Goal: Task Accomplishment & Management: Use online tool/utility

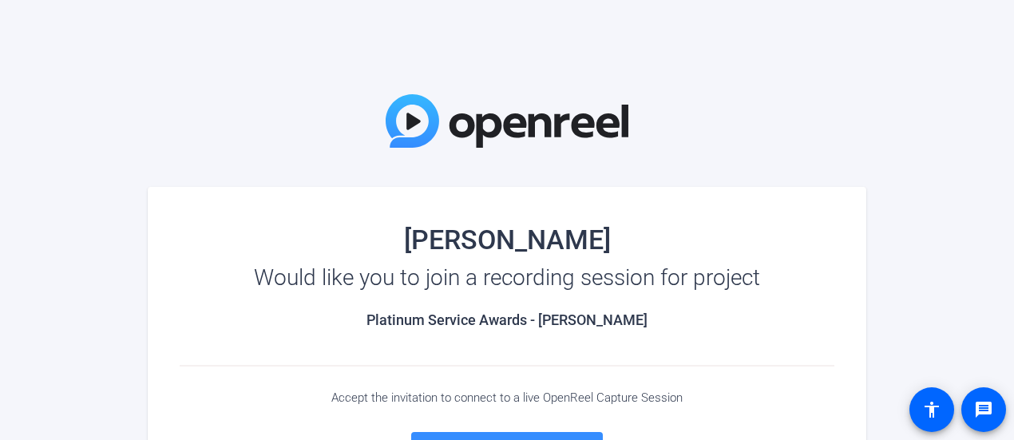
scroll to position [240, 0]
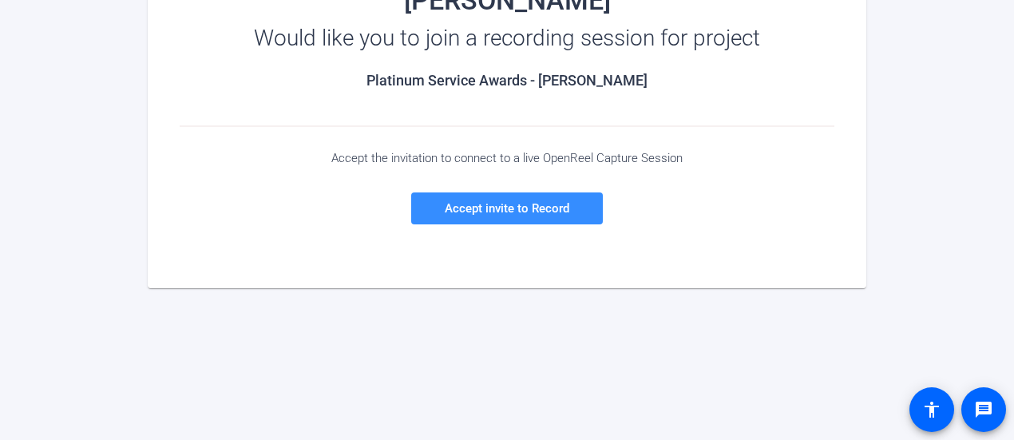
click at [530, 222] on span at bounding box center [507, 208] width 192 height 38
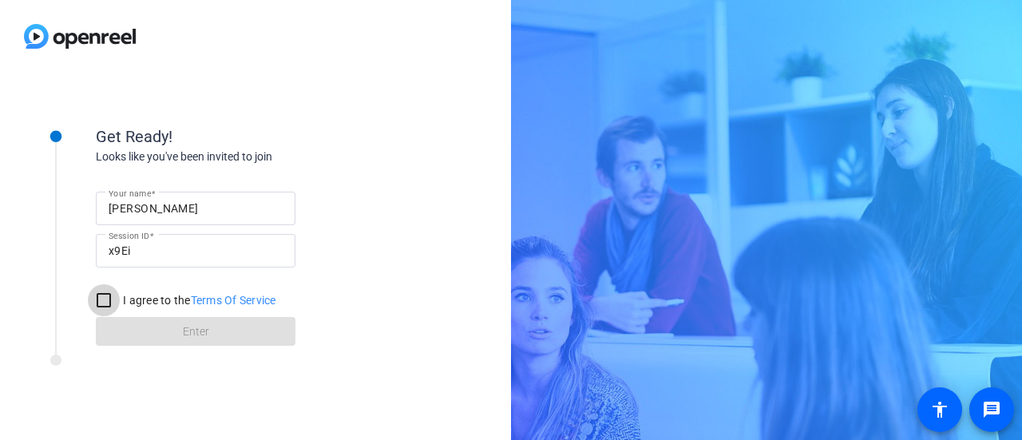
click at [104, 302] on input "I agree to the Terms Of Service" at bounding box center [104, 300] width 32 height 32
checkbox input "true"
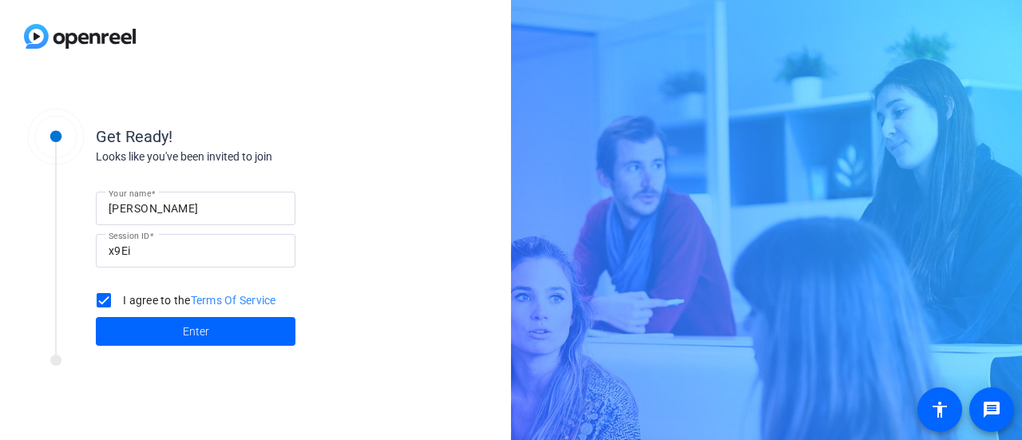
click at [160, 329] on span at bounding box center [196, 331] width 200 height 38
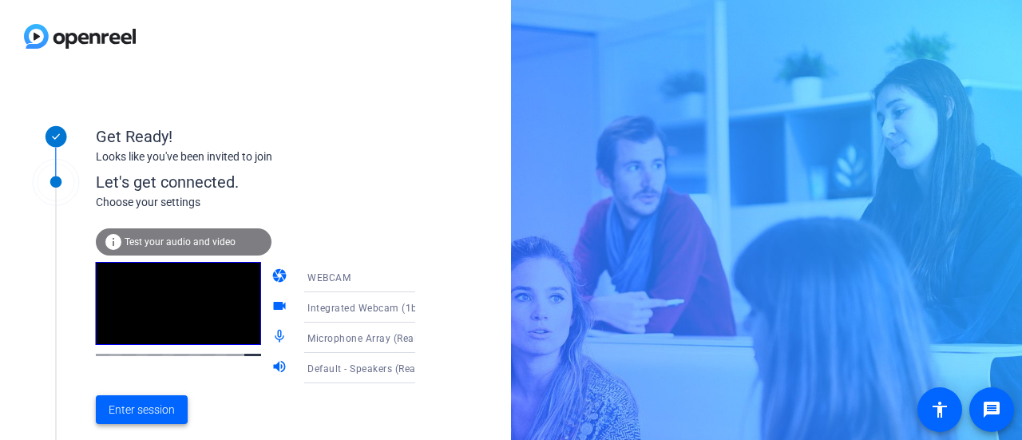
click at [165, 408] on span "Enter session" at bounding box center [142, 410] width 66 height 17
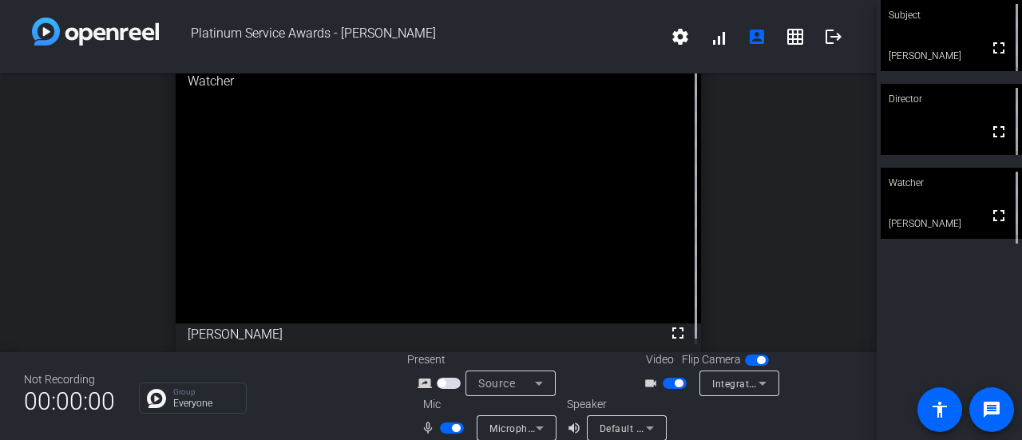
scroll to position [6, 0]
click at [732, 379] on span "Integrated Webcam (1bcf:28c9)" at bounding box center [786, 383] width 149 height 13
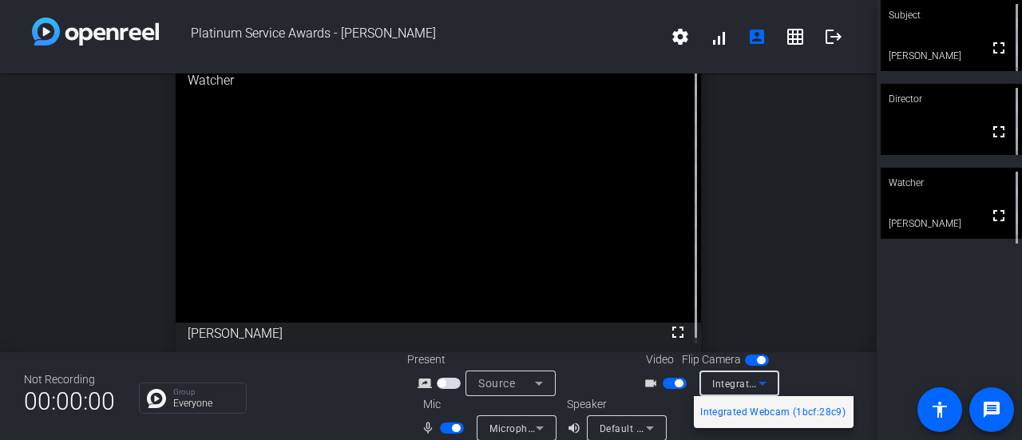
click at [732, 379] on div at bounding box center [511, 220] width 1022 height 440
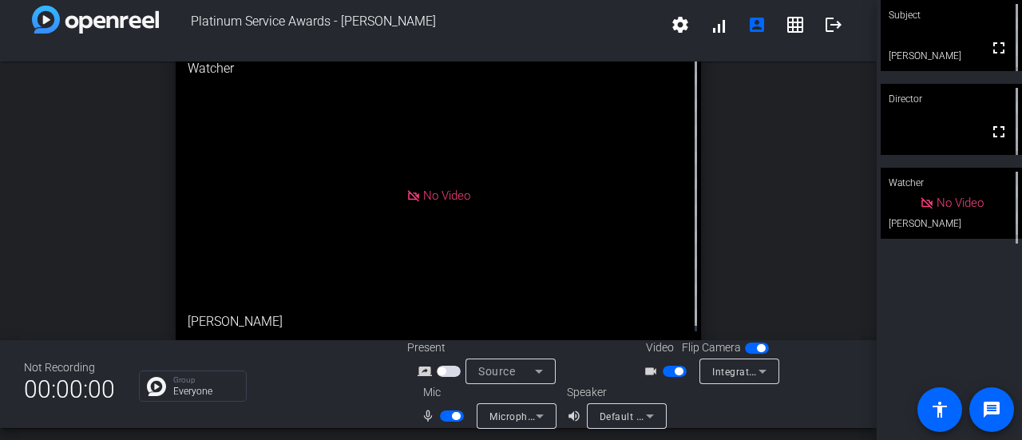
scroll to position [18, 0]
